Goal: Find specific page/section: Find specific page/section

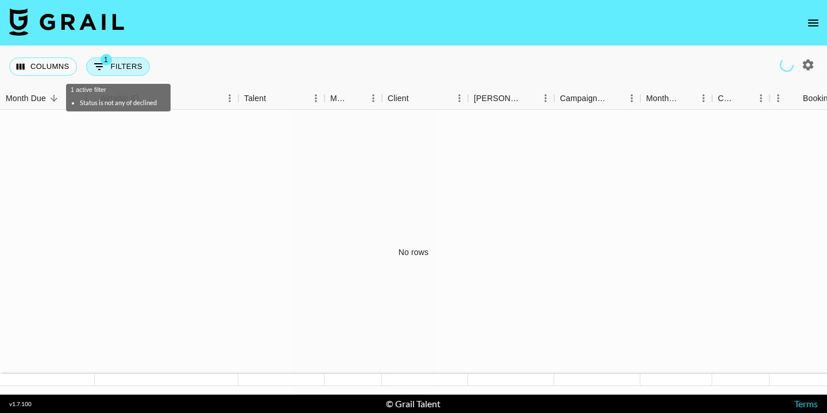
click at [112, 66] on button "1 Filters" at bounding box center [118, 66] width 64 height 18
select select "status"
select select "isNotAnyOf"
select select "campaign"
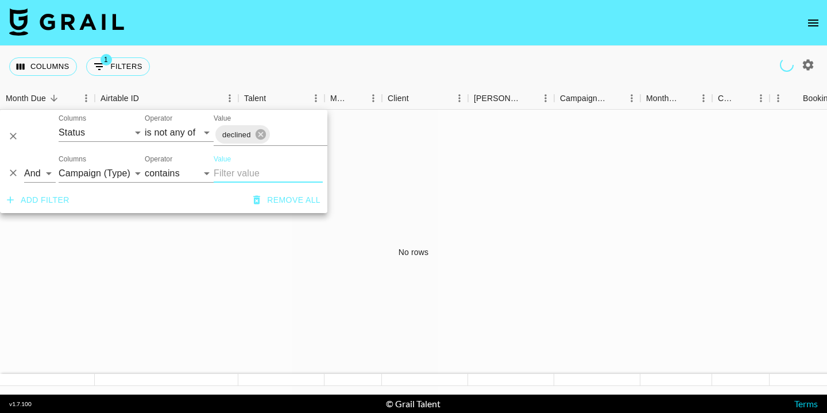
click at [259, 197] on icon "button" at bounding box center [256, 200] width 7 height 9
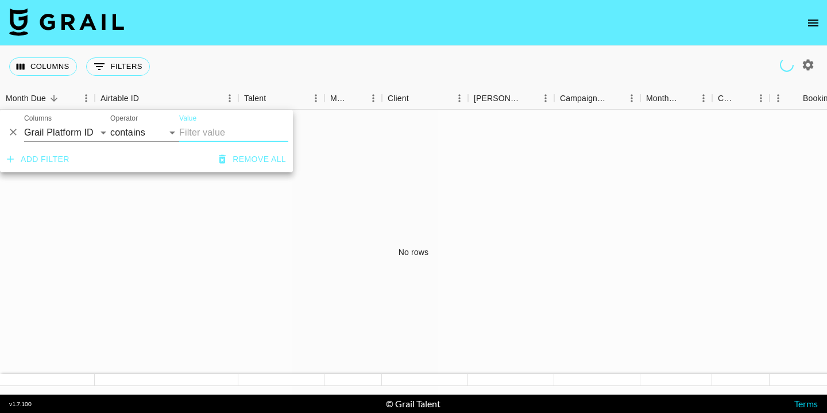
click at [263, 223] on div "No rows" at bounding box center [413, 252] width 827 height 285
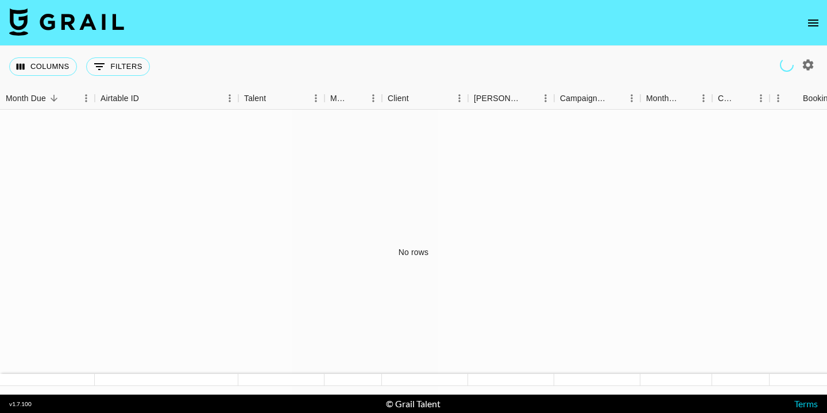
click at [811, 26] on icon "open drawer" at bounding box center [814, 23] width 14 height 14
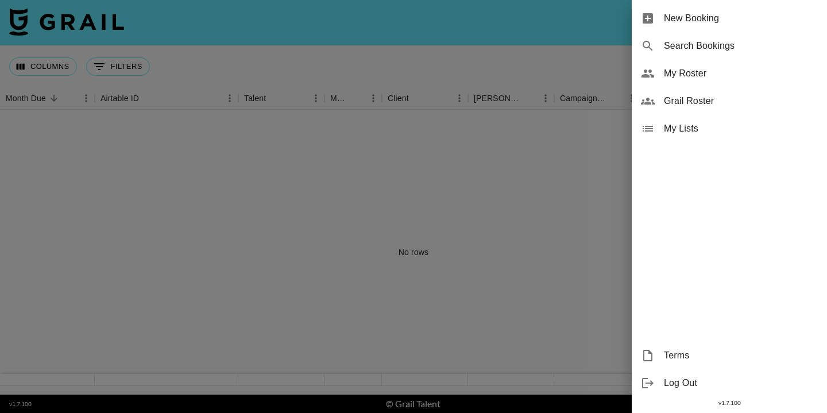
click at [698, 104] on span "Grail Roster" at bounding box center [741, 101] width 154 height 14
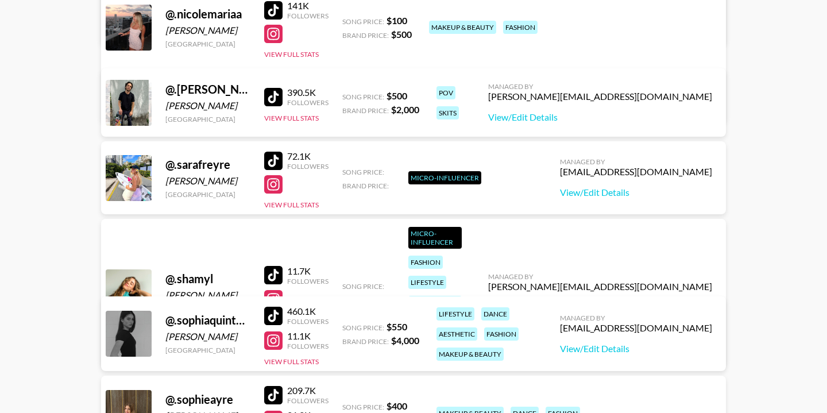
scroll to position [3029, 0]
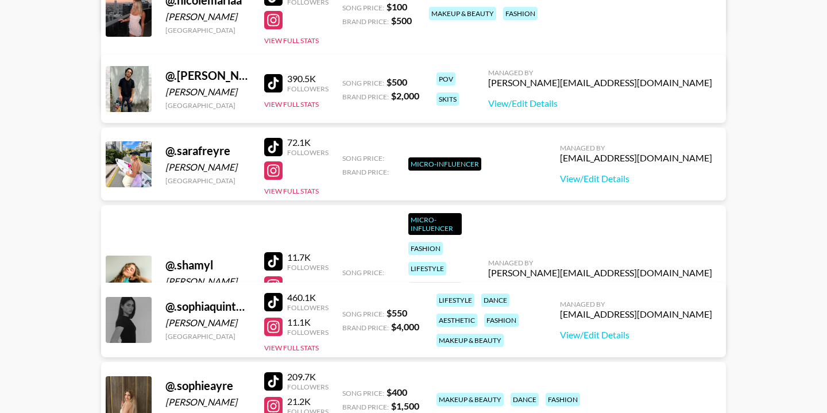
click at [286, 302] on button "View Full Stats" at bounding box center [291, 306] width 55 height 9
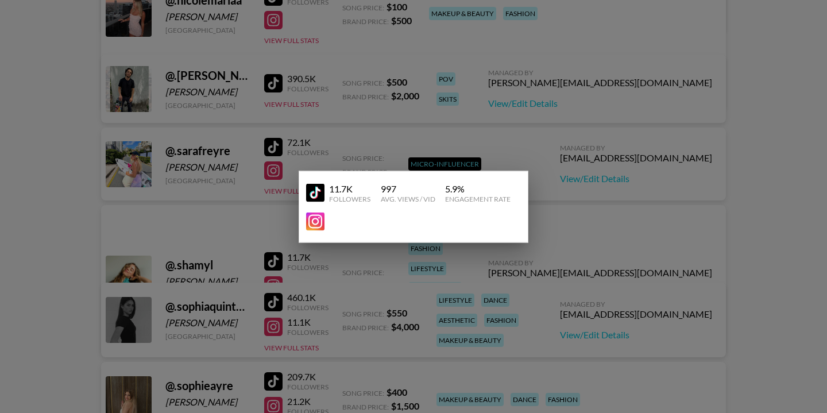
click at [408, 274] on div at bounding box center [413, 206] width 827 height 413
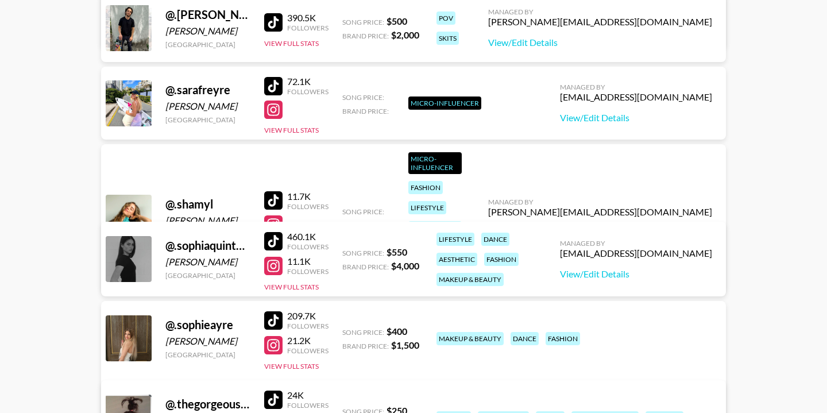
scroll to position [3101, 0]
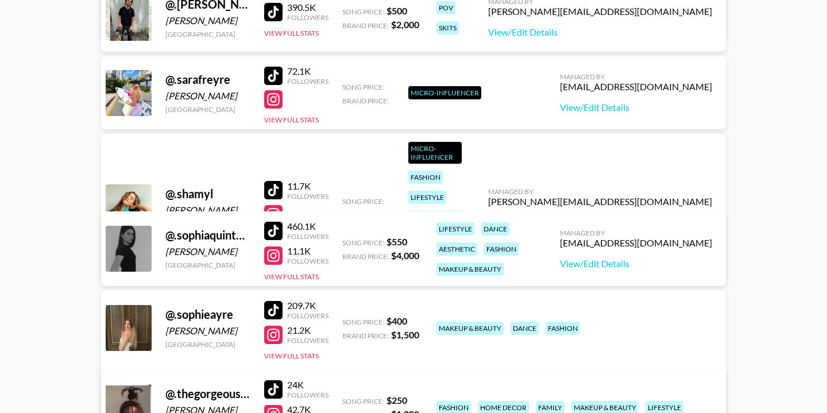
click at [207, 187] on div "@ .shamyl" at bounding box center [207, 194] width 85 height 14
click at [206, 205] on div "[PERSON_NAME]" at bounding box center [207, 210] width 85 height 11
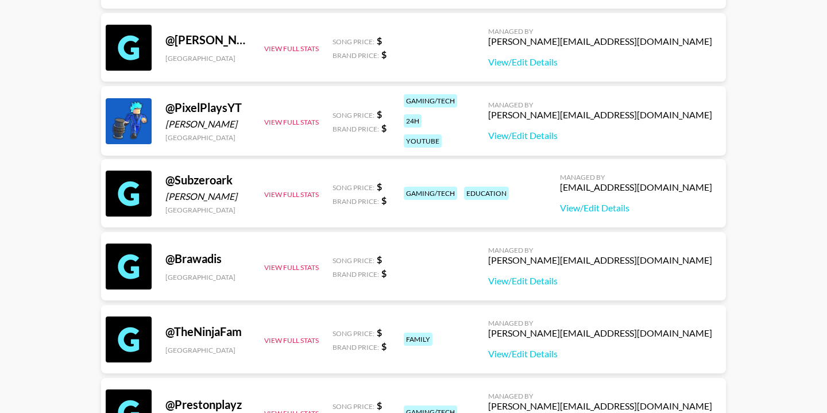
scroll to position [1318, 0]
